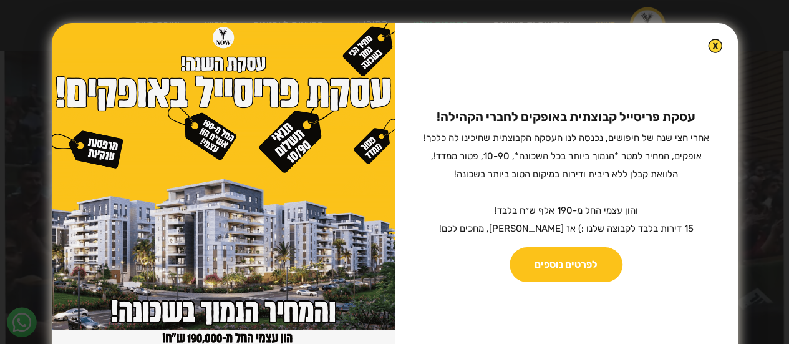
click at [708, 48] on img at bounding box center [715, 46] width 14 height 14
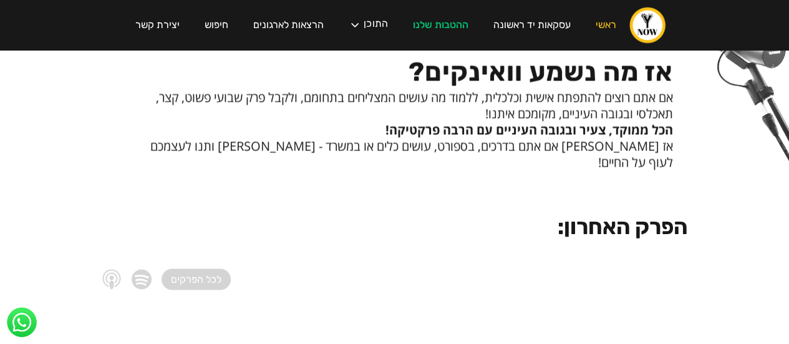
scroll to position [997, 0]
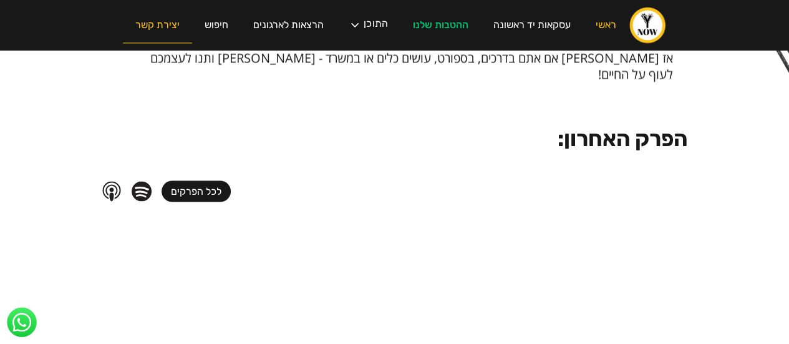
click at [166, 21] on link "יצירת קשר" at bounding box center [157, 25] width 69 height 36
click at [608, 23] on link "ראשי" at bounding box center [606, 25] width 46 height 36
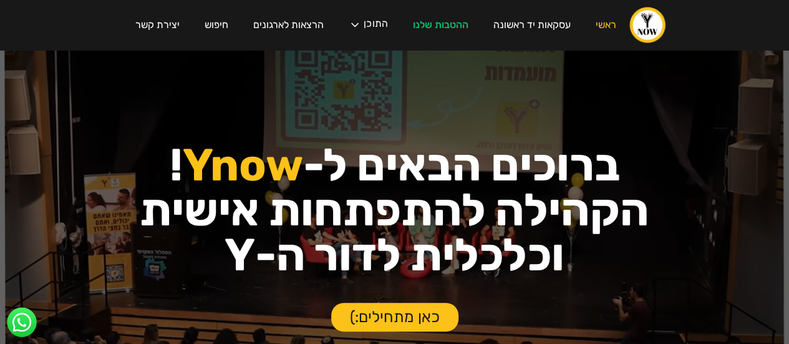
click at [650, 19] on img "home" at bounding box center [646, 24] width 37 height 37
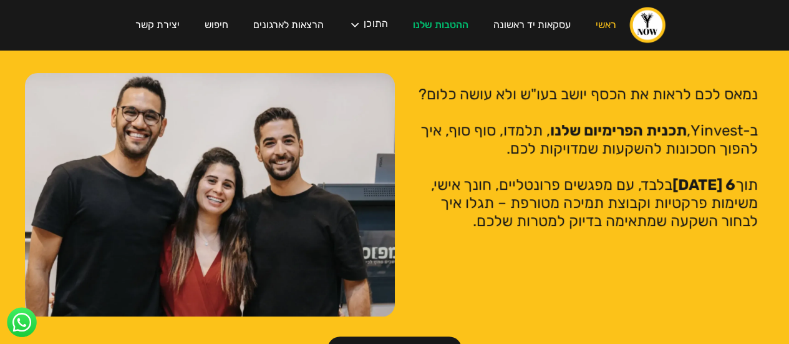
scroll to position [2494, 0]
